Goal: Register for event/course

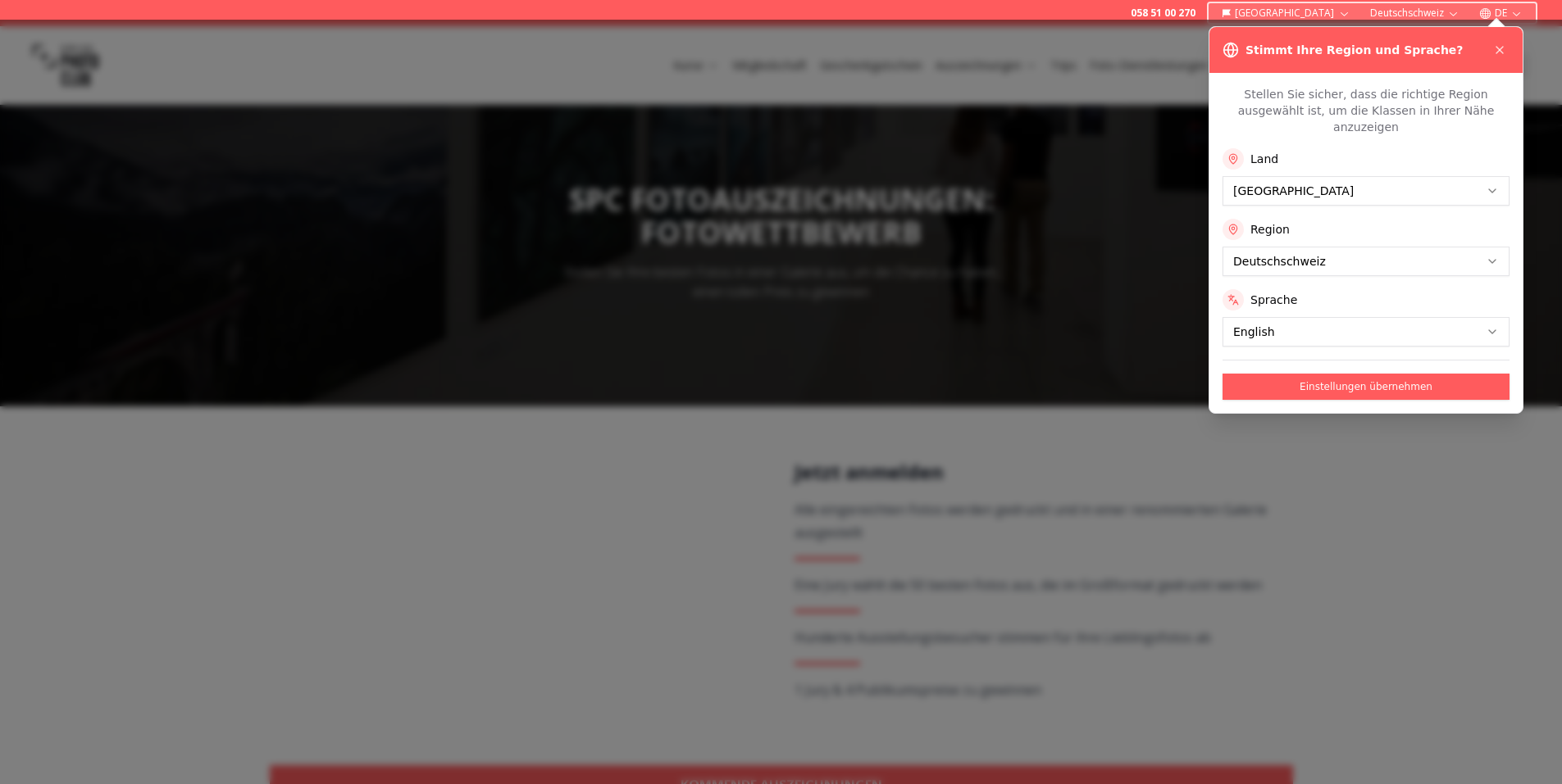
click at [1269, 374] on button "Einstellungen übernehmen" at bounding box center [1366, 386] width 287 height 26
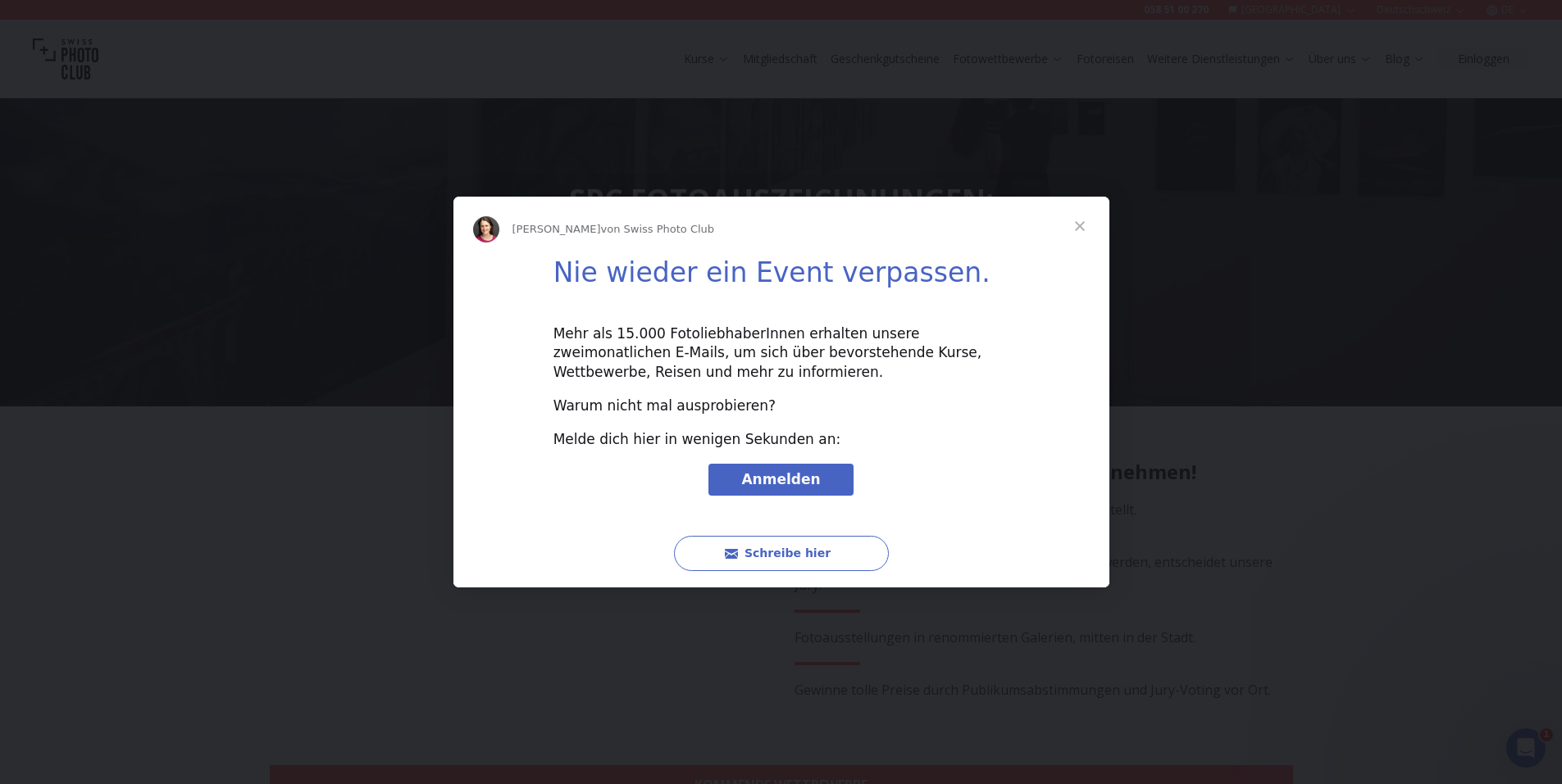
click at [1078, 226] on span "Schließen" at bounding box center [1080, 226] width 59 height 59
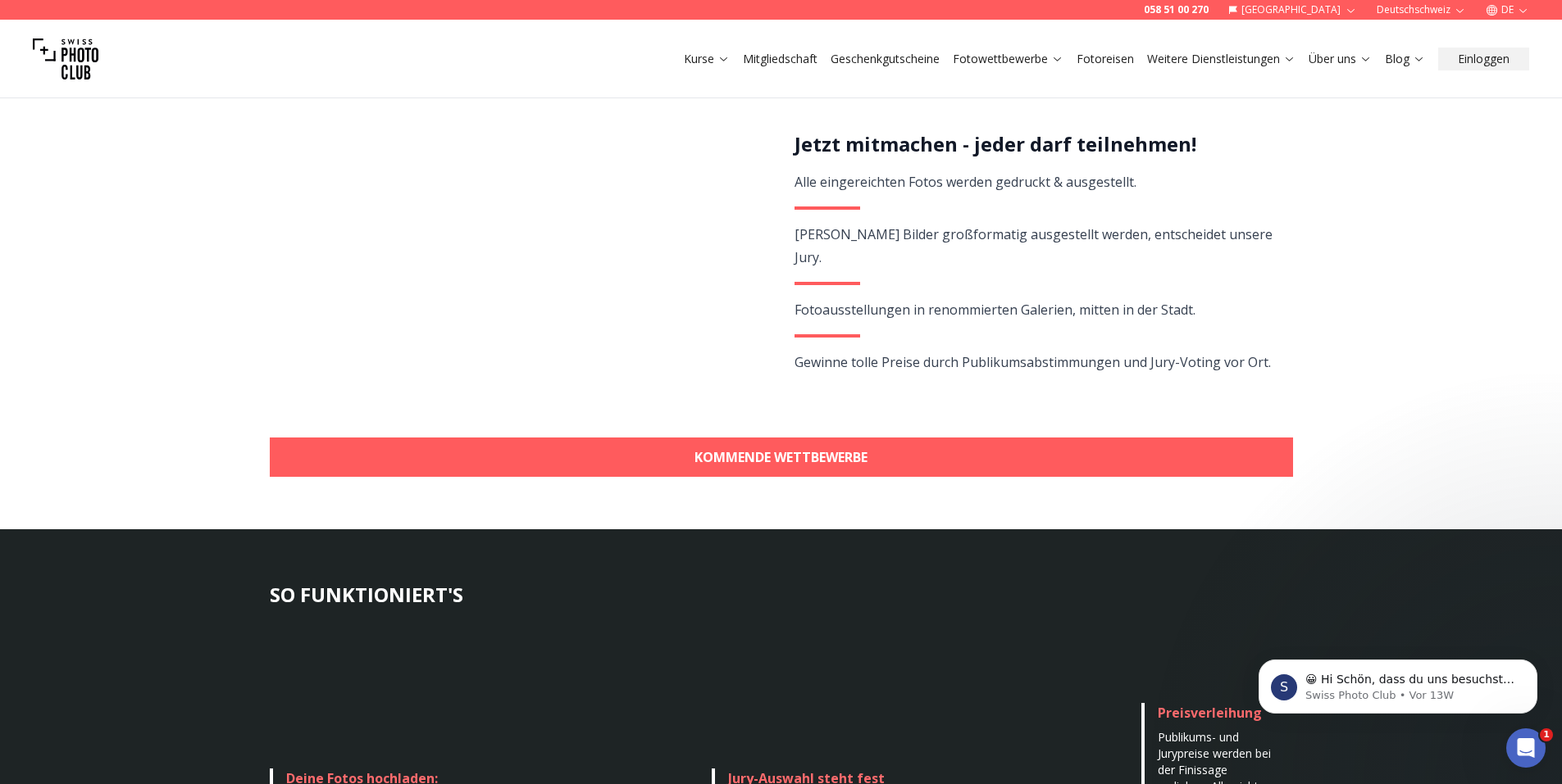
scroll to position [409, 0]
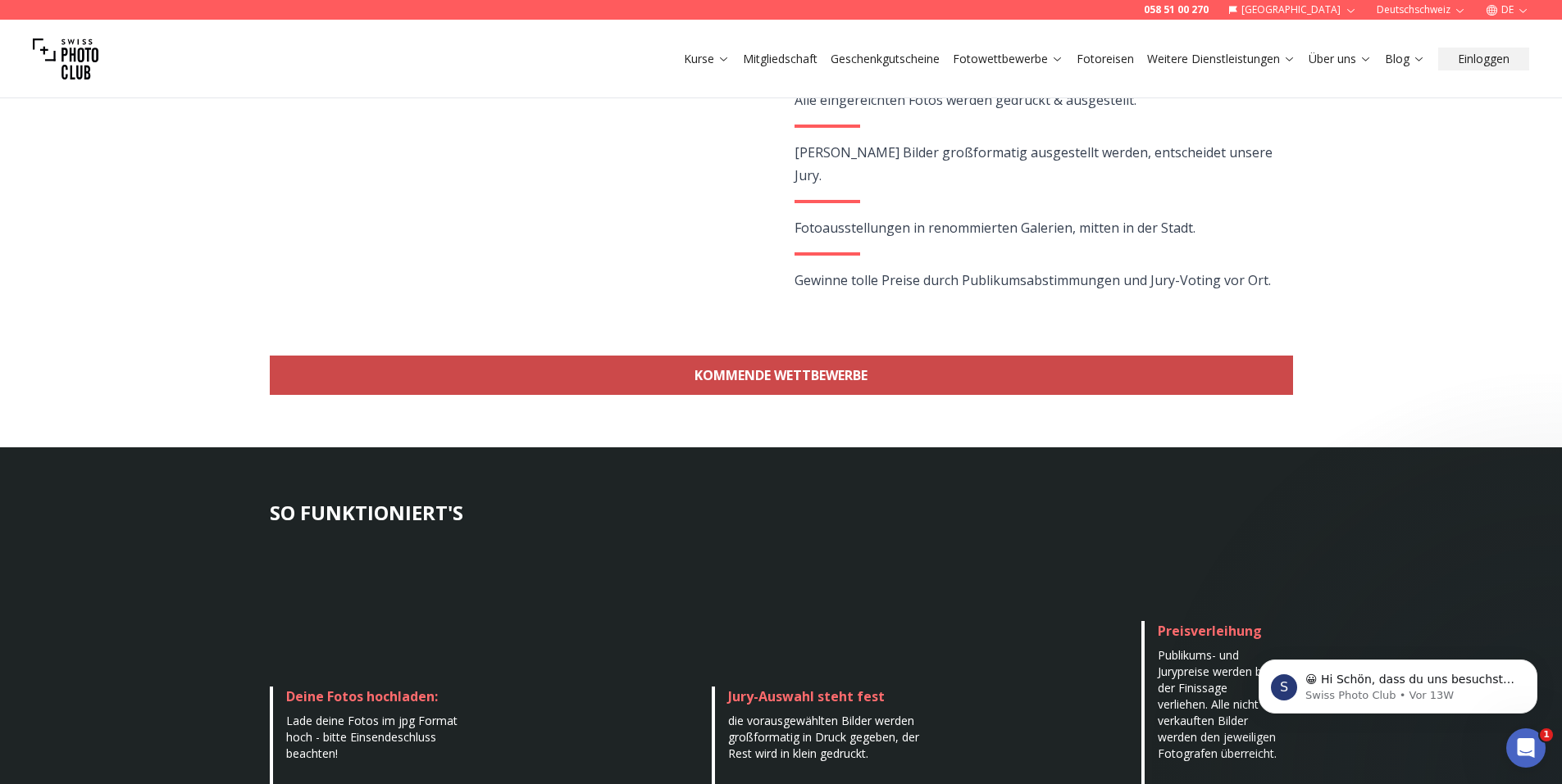
click at [722, 369] on link "KOMMENDE WETTBEWERBE" at bounding box center [781, 376] width 1023 height 40
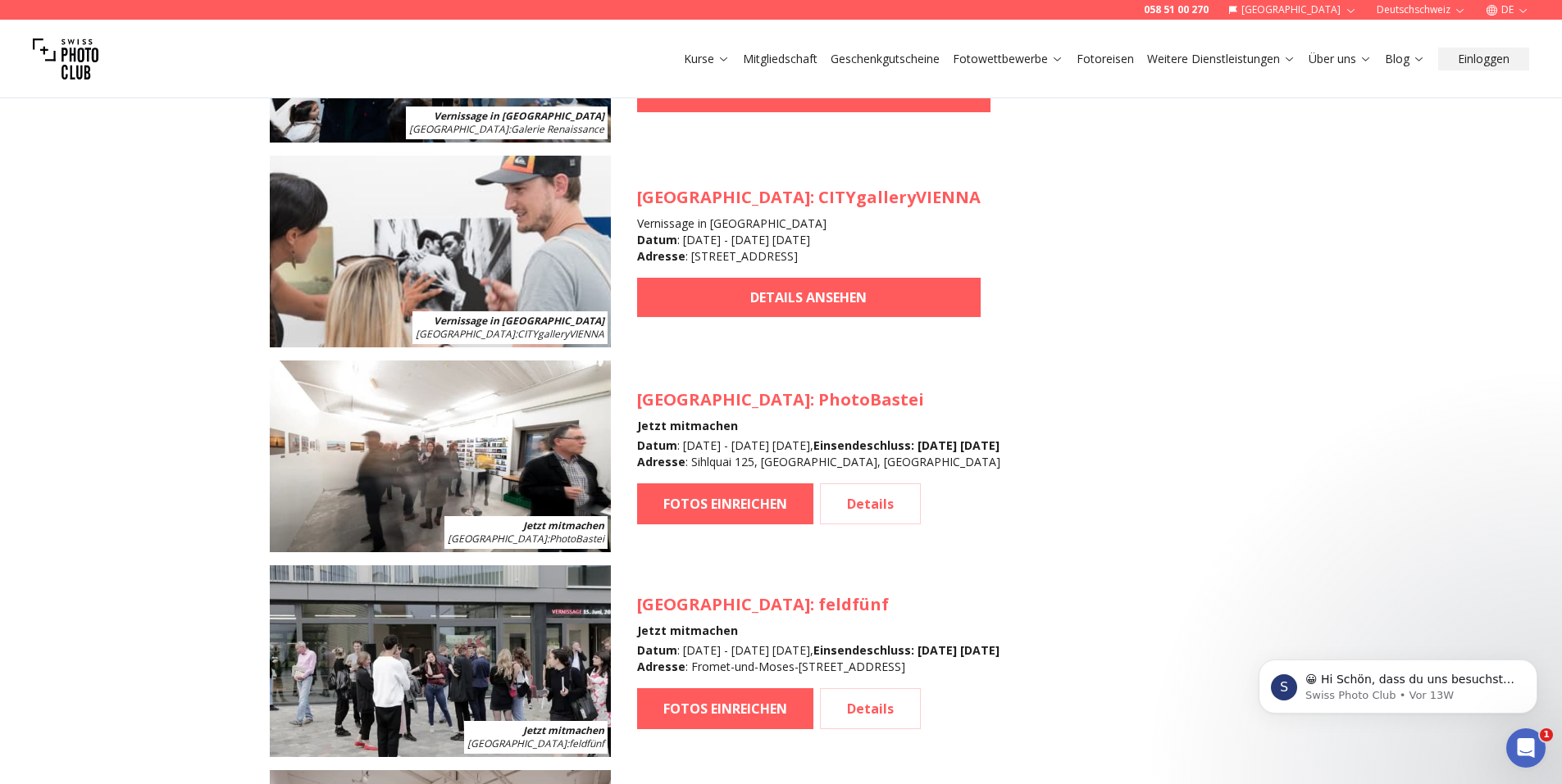
scroll to position [1788, 0]
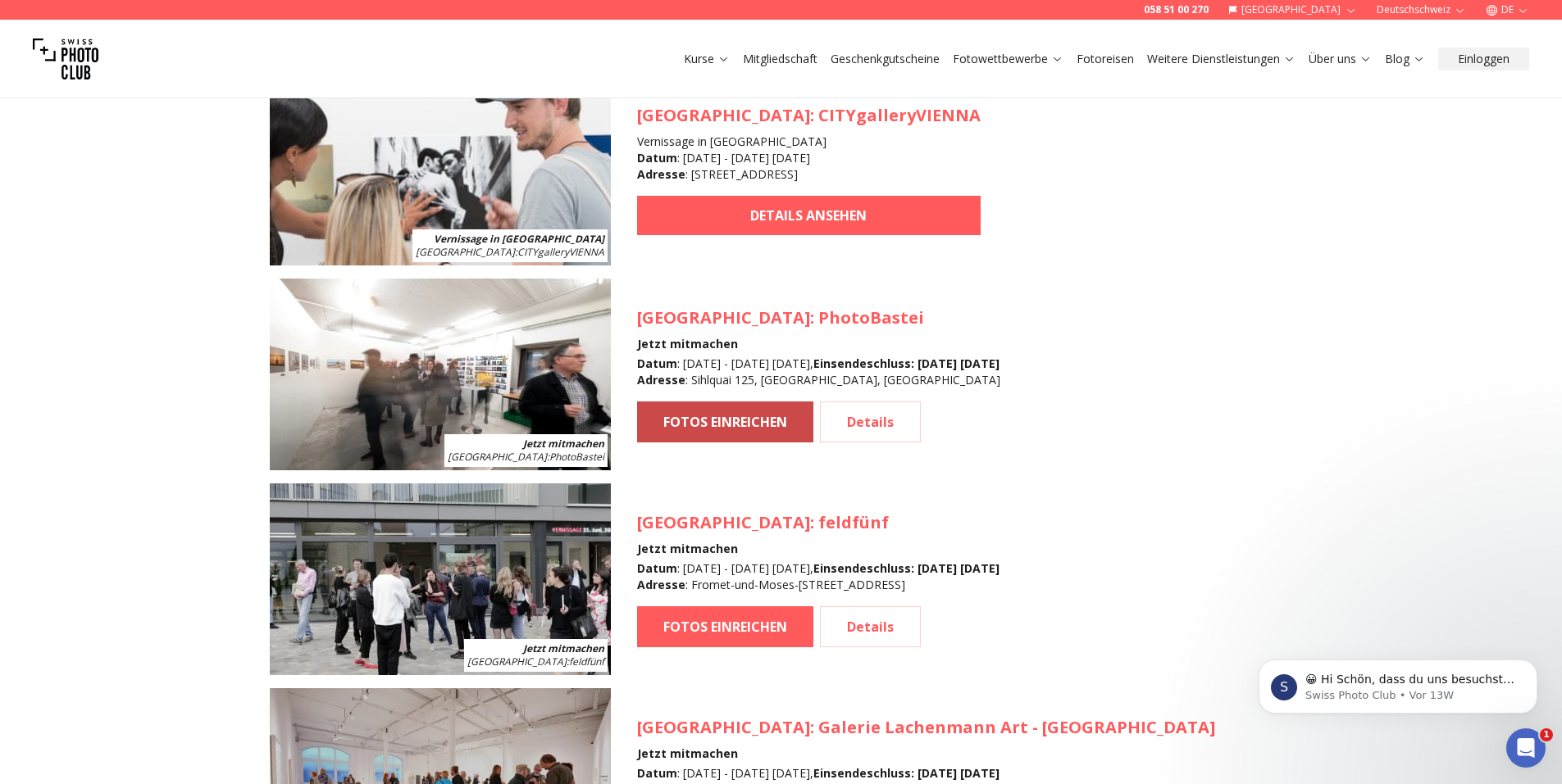
click at [695, 427] on link "FOTOS EINREICHEN" at bounding box center [725, 422] width 177 height 41
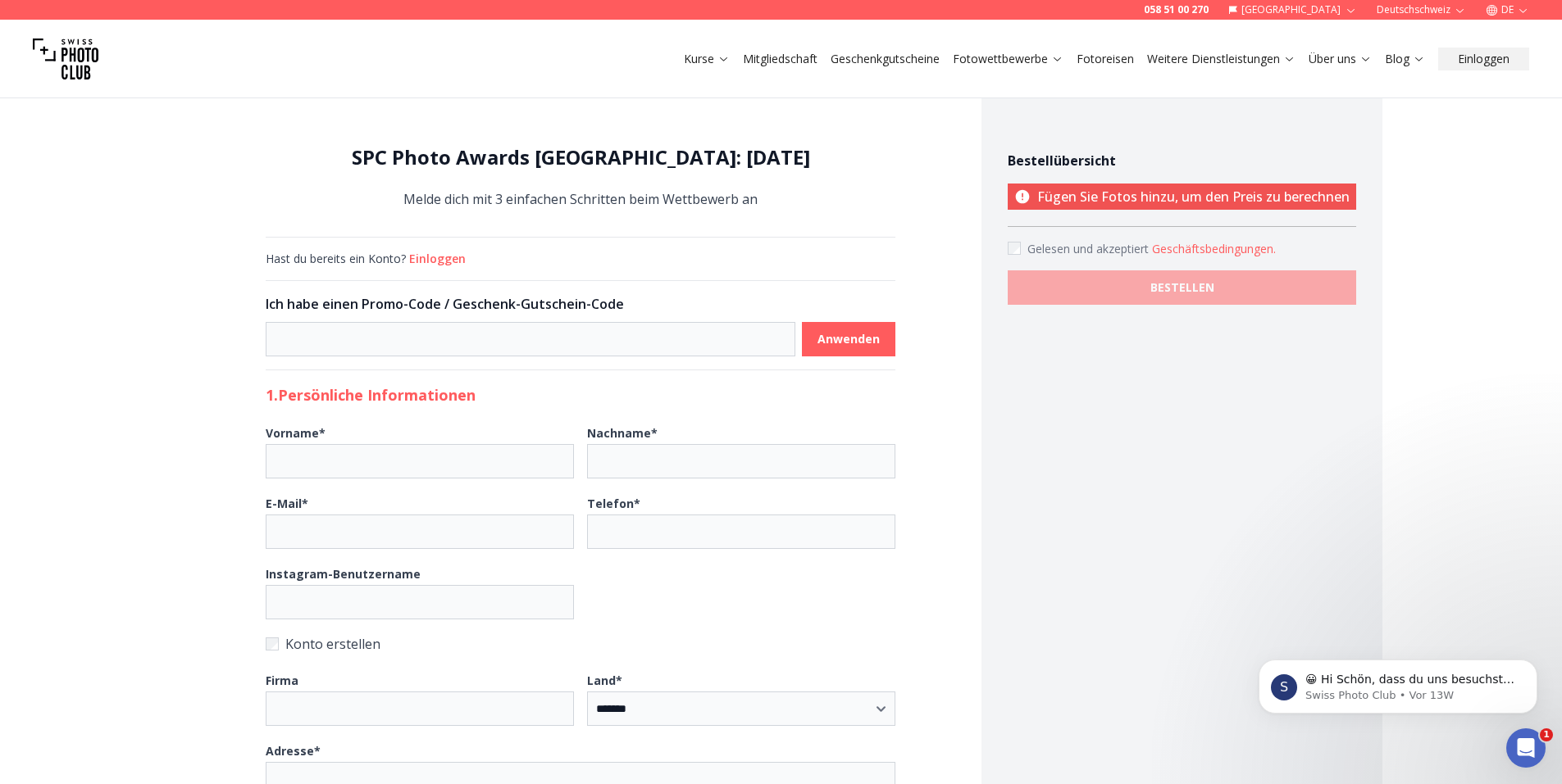
click at [428, 224] on div "SPC Photo Awards [GEOGRAPHIC_DATA]: [DATE] Melde dich mit 3 einfachen Schritten…" at bounding box center [581, 177] width 630 height 92
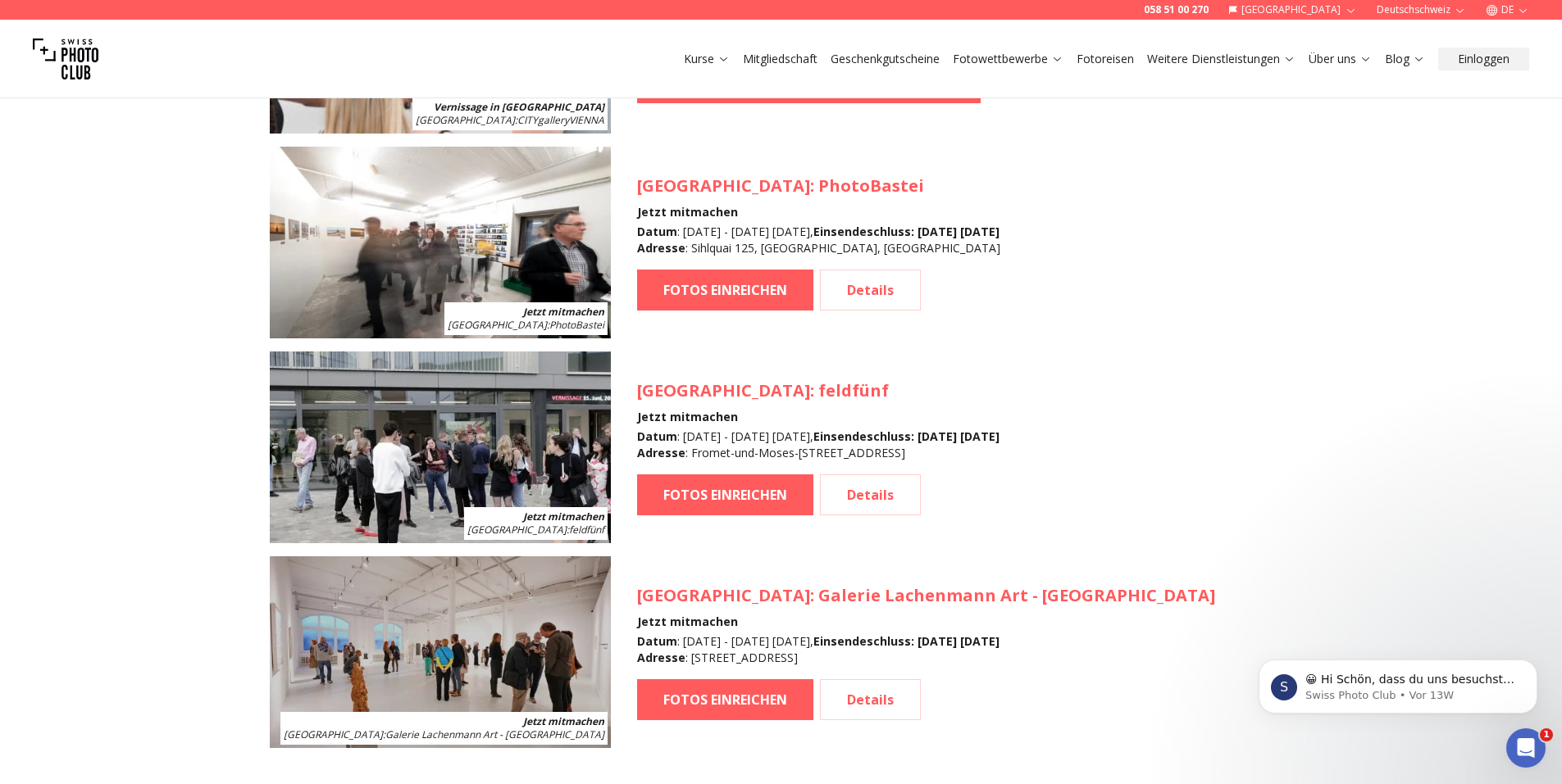
scroll to position [1952, 0]
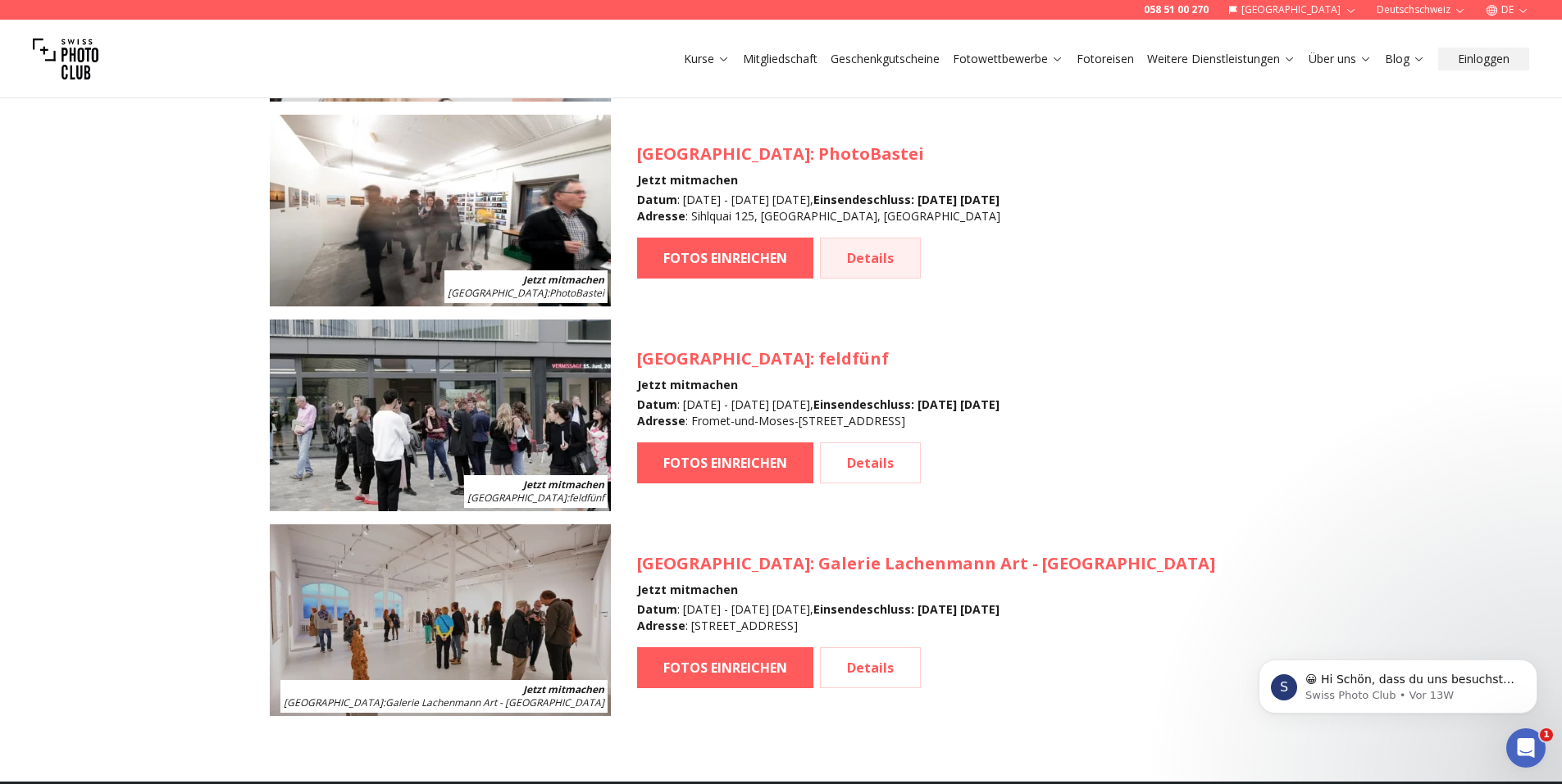
click at [856, 249] on link "Details" at bounding box center [871, 258] width 101 height 41
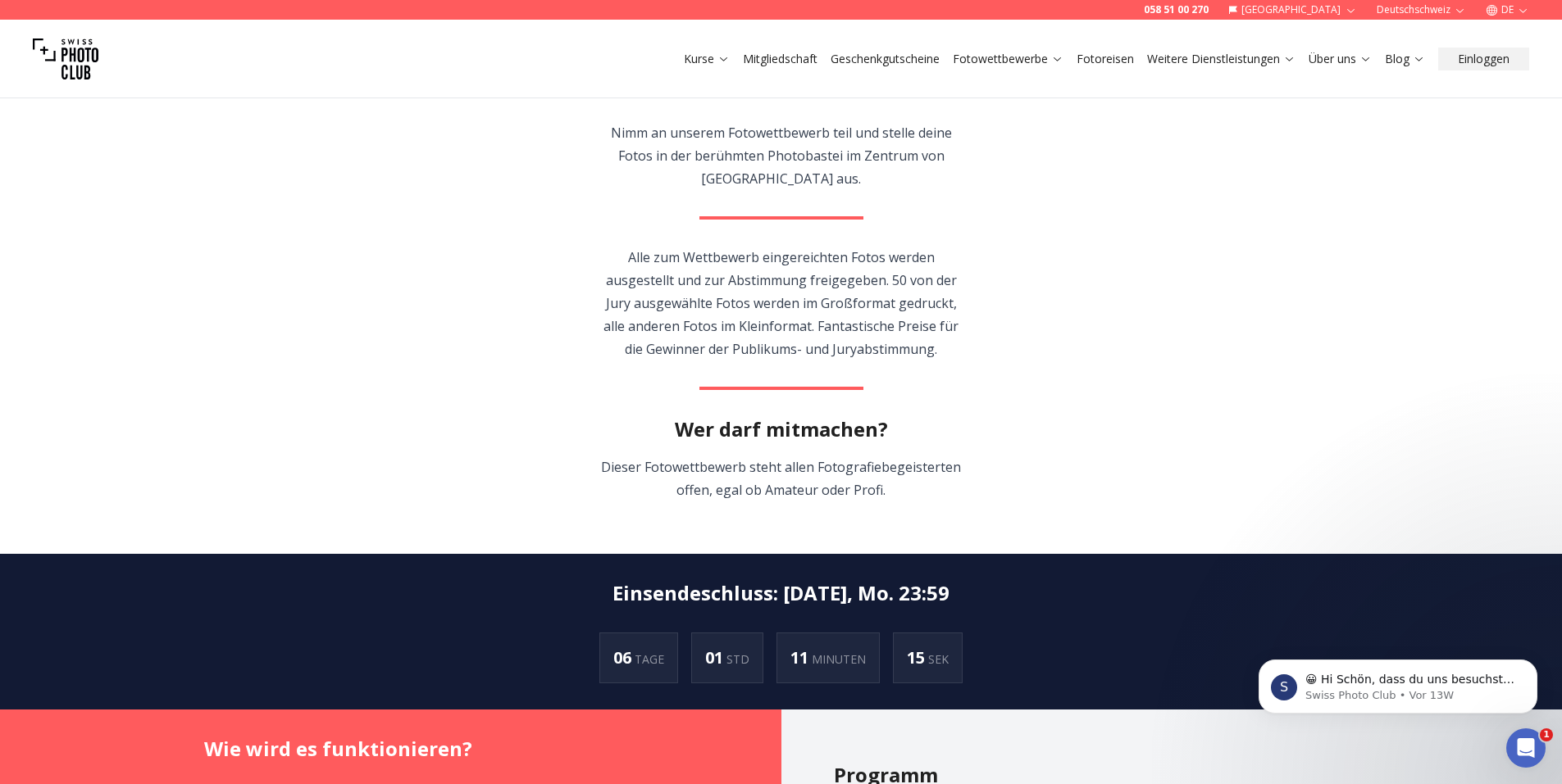
scroll to position [409, 0]
